Goal: Navigation & Orientation: Find specific page/section

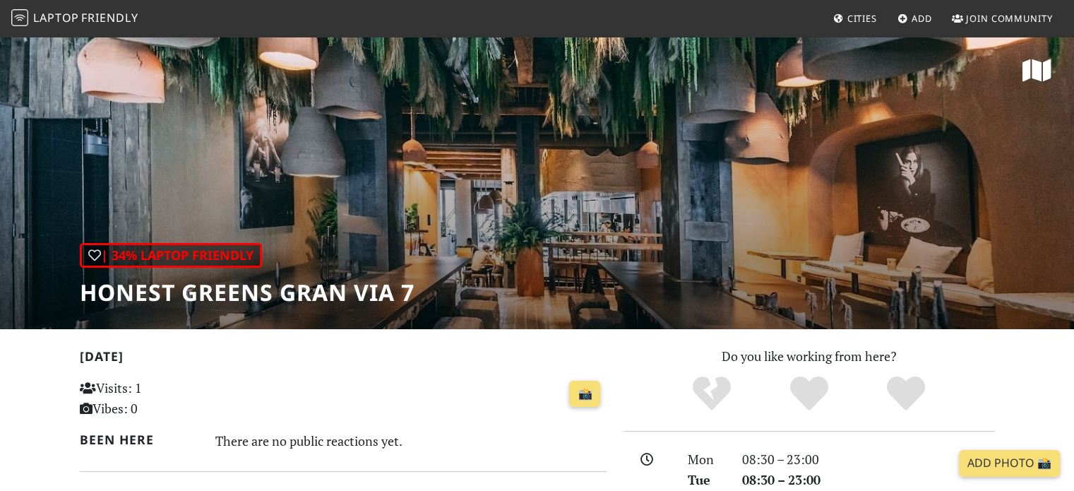
click at [96, 18] on span "Friendly" at bounding box center [109, 18] width 56 height 16
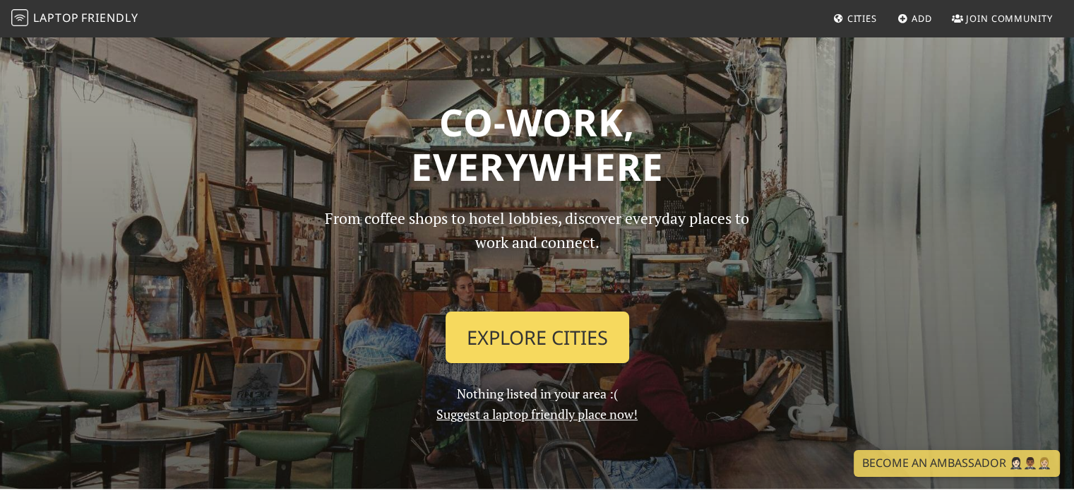
click at [557, 316] on link "Explore Cities" at bounding box center [537, 337] width 184 height 52
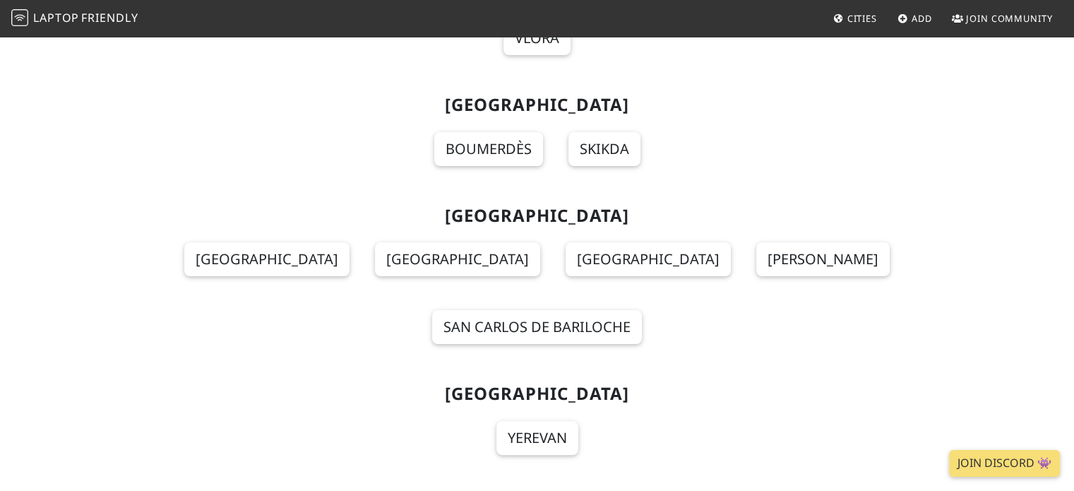
scroll to position [13203, 0]
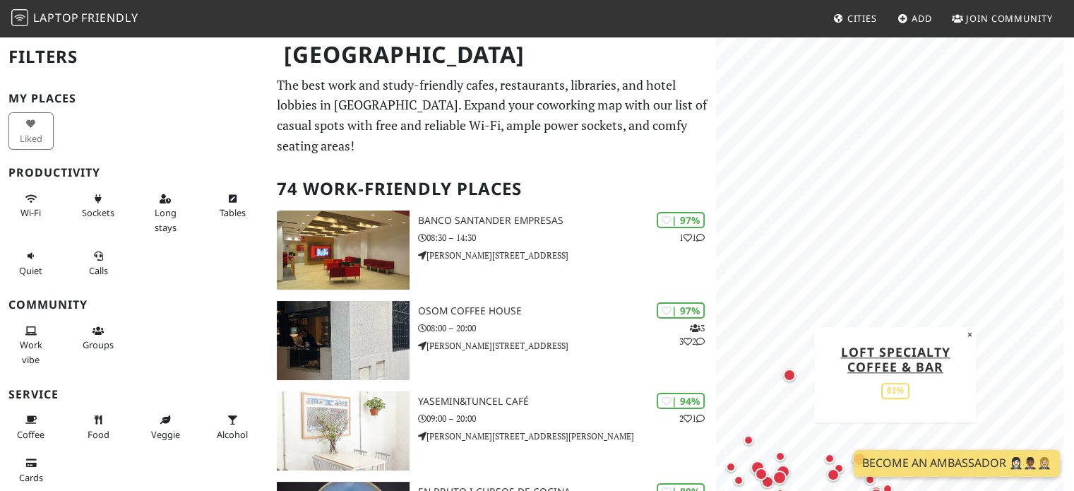
click at [791, 372] on div "Map marker" at bounding box center [789, 374] width 13 height 13
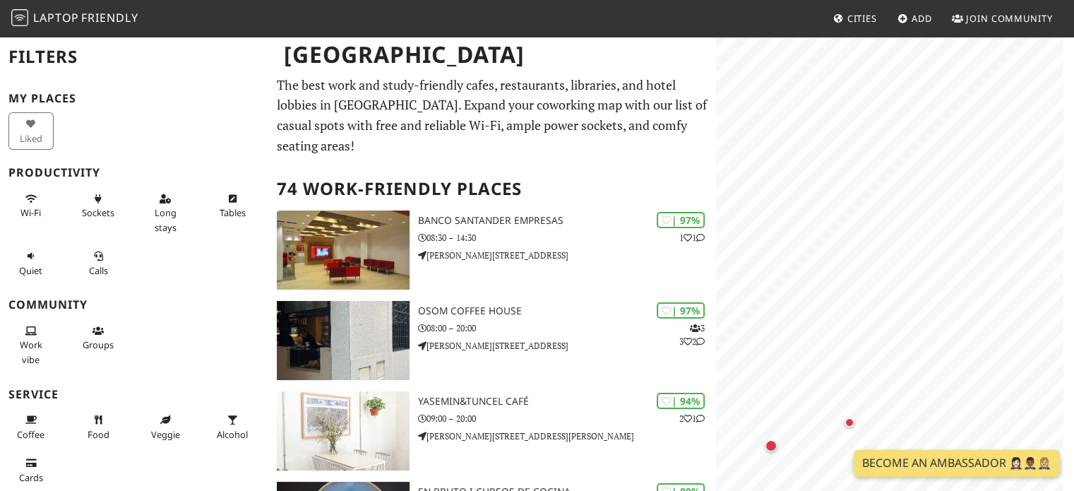
scroll to position [173, 0]
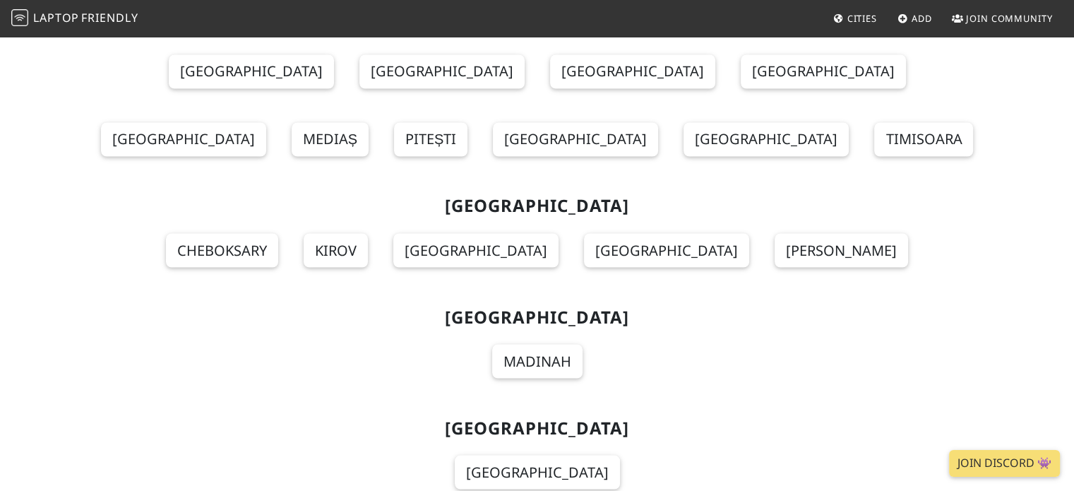
scroll to position [13203, 0]
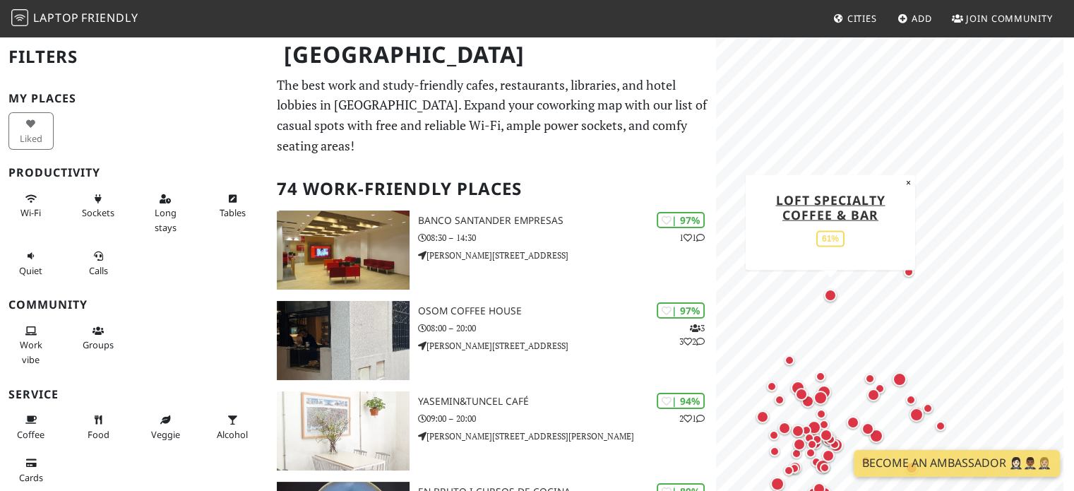
click at [826, 293] on div "Map marker" at bounding box center [830, 295] width 13 height 13
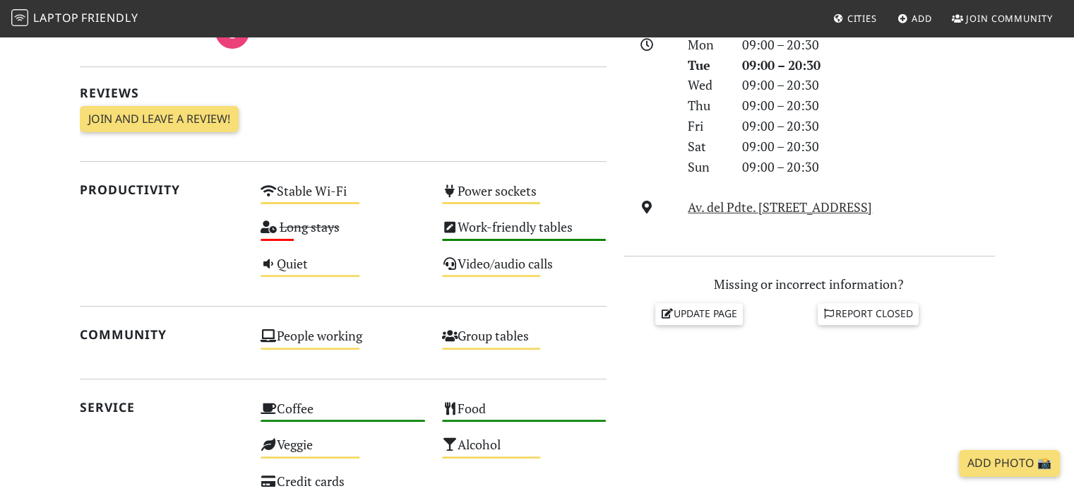
scroll to position [494, 0]
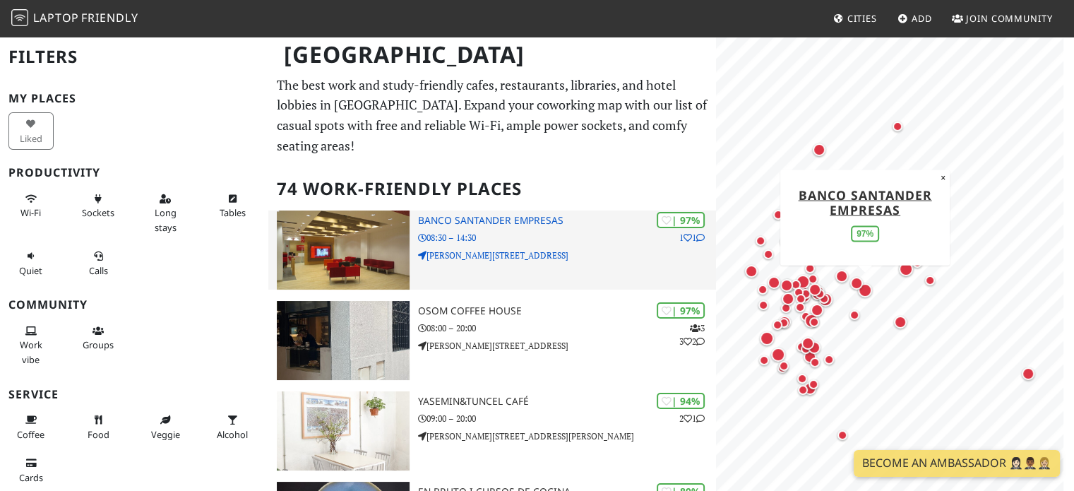
click at [604, 248] on p "Calle de Goya, 25" at bounding box center [567, 254] width 299 height 13
